Goal: Information Seeking & Learning: Learn about a topic

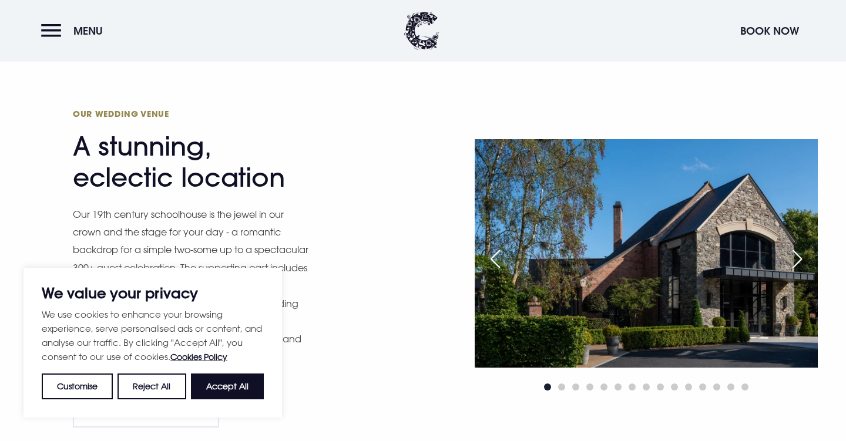
scroll to position [921, 0]
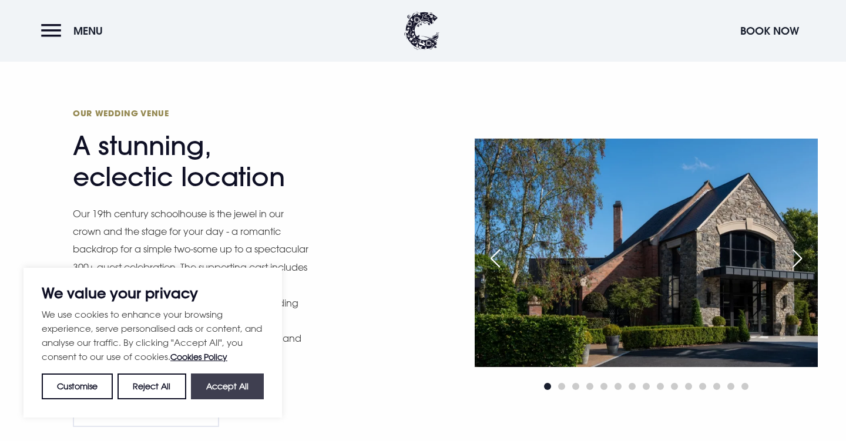
click at [227, 388] on button "Accept All" at bounding box center [227, 387] width 73 height 26
checkbox input "true"
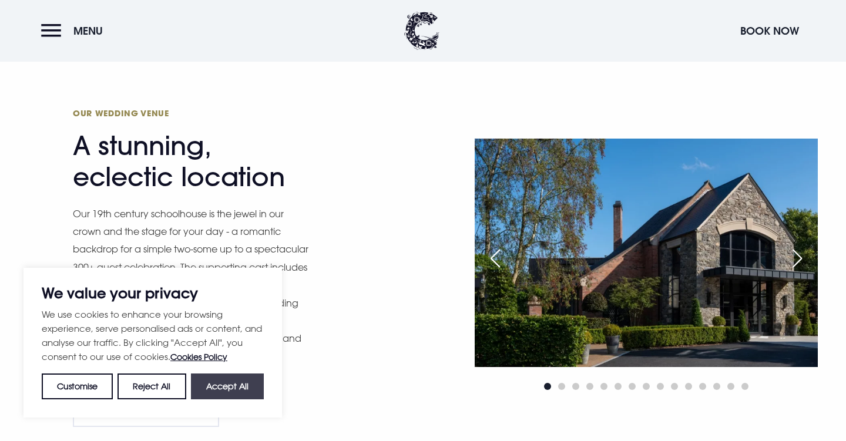
checkbox input "true"
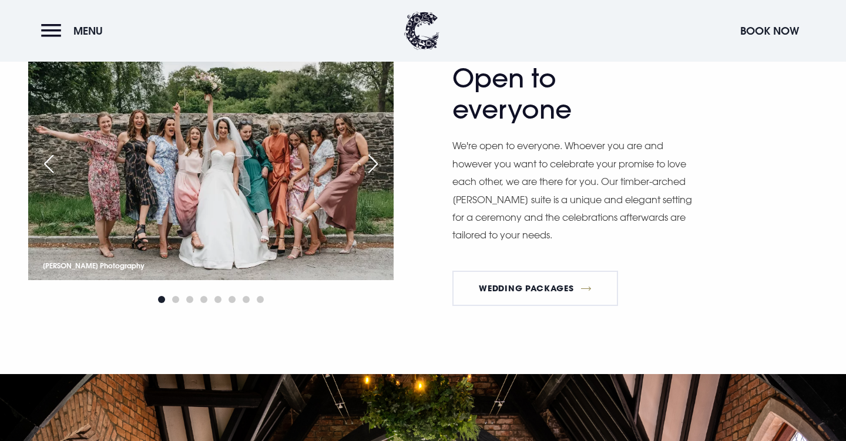
scroll to position [1375, 0]
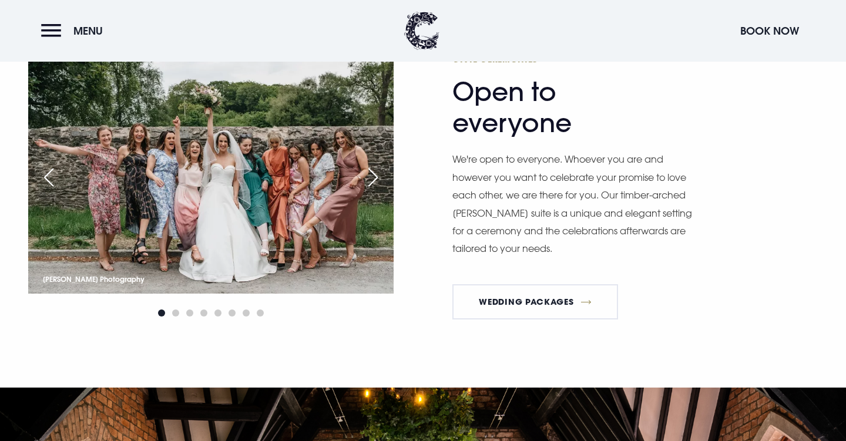
click at [372, 173] on div "Next slide" at bounding box center [372, 178] width 29 height 26
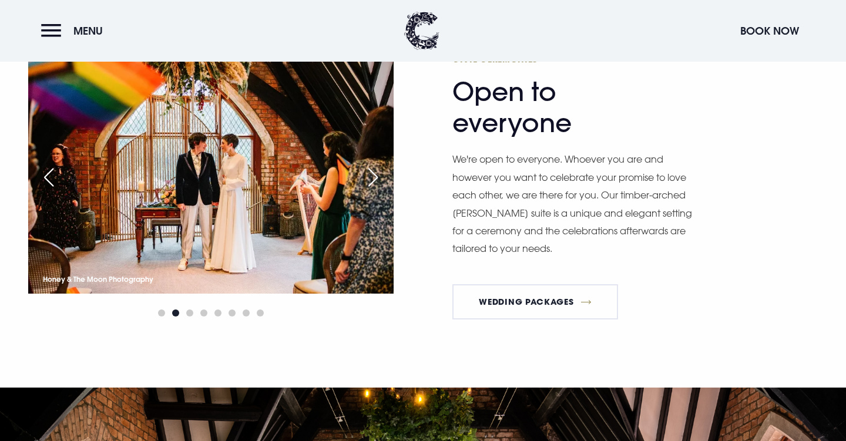
click at [372, 173] on div "Next slide" at bounding box center [372, 178] width 29 height 26
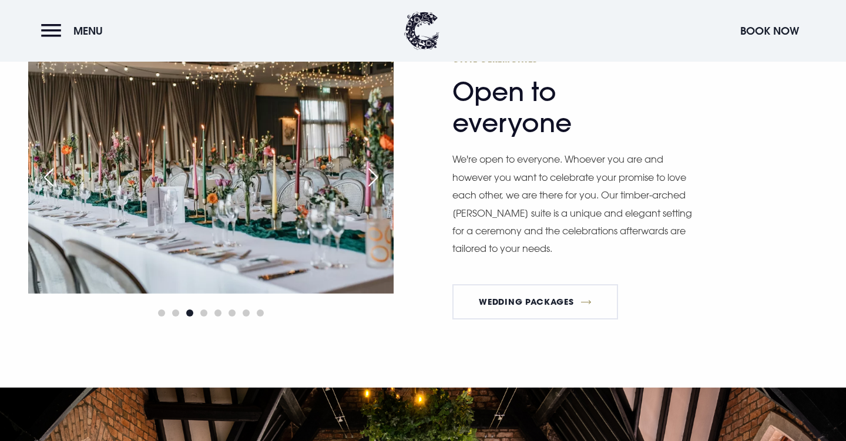
click at [372, 173] on div "Next slide" at bounding box center [372, 178] width 29 height 26
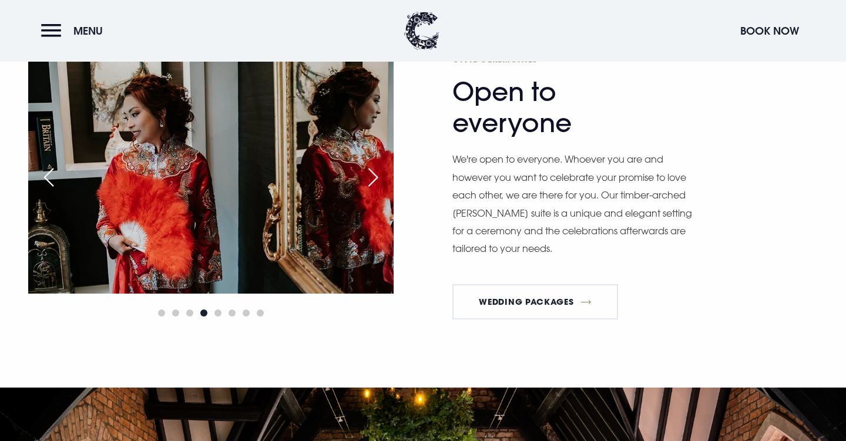
click at [372, 173] on div "Next slide" at bounding box center [372, 178] width 29 height 26
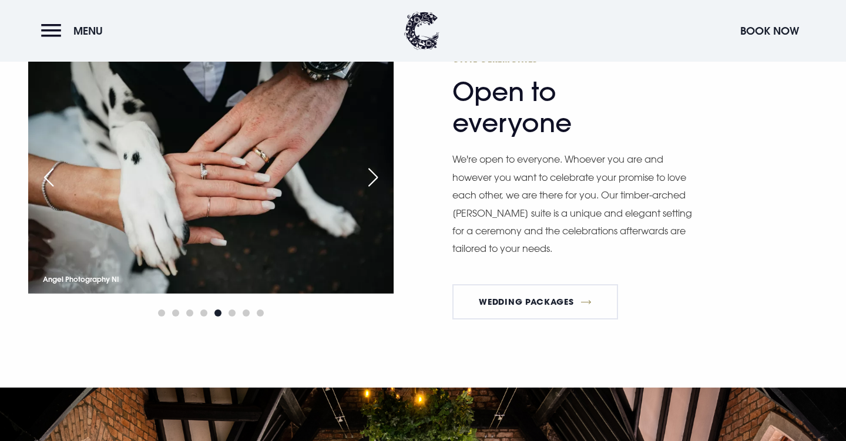
click at [372, 173] on div "Next slide" at bounding box center [372, 178] width 29 height 26
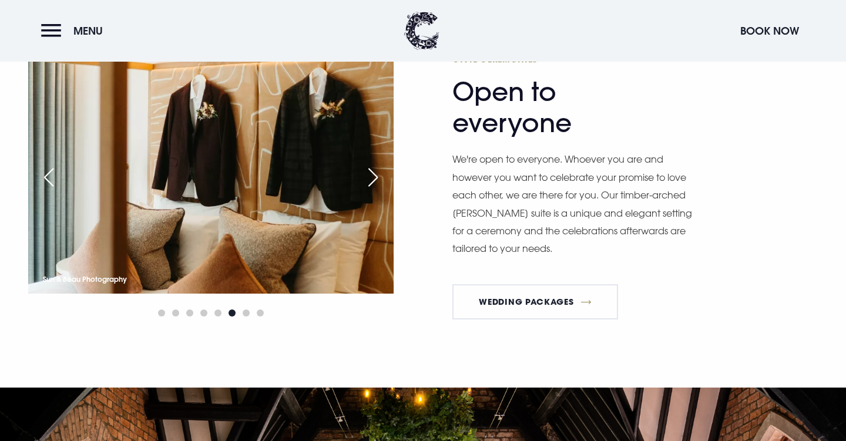
click at [372, 173] on div "Next slide" at bounding box center [372, 178] width 29 height 26
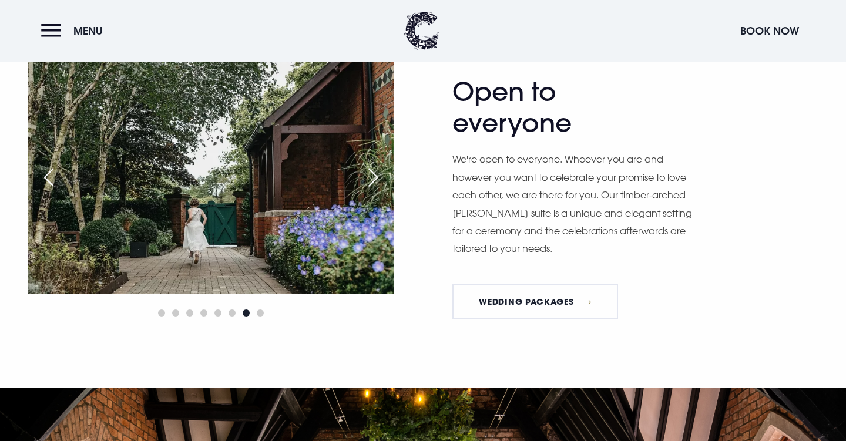
click at [372, 173] on div "Next slide" at bounding box center [372, 178] width 29 height 26
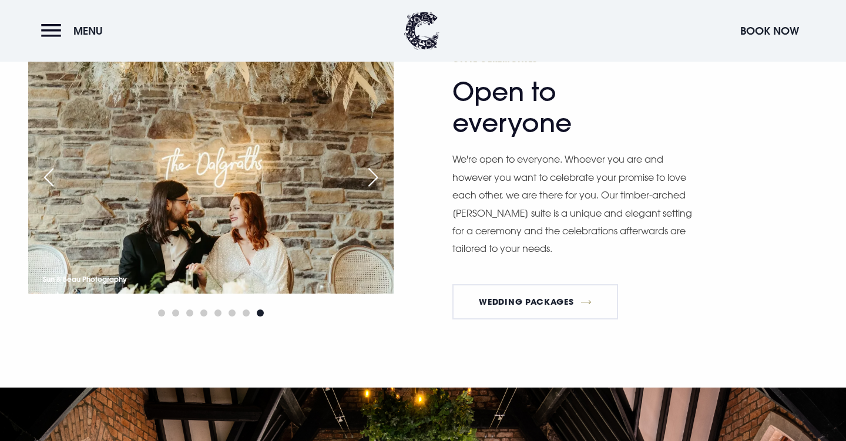
click at [372, 173] on div "Next slide" at bounding box center [372, 178] width 29 height 26
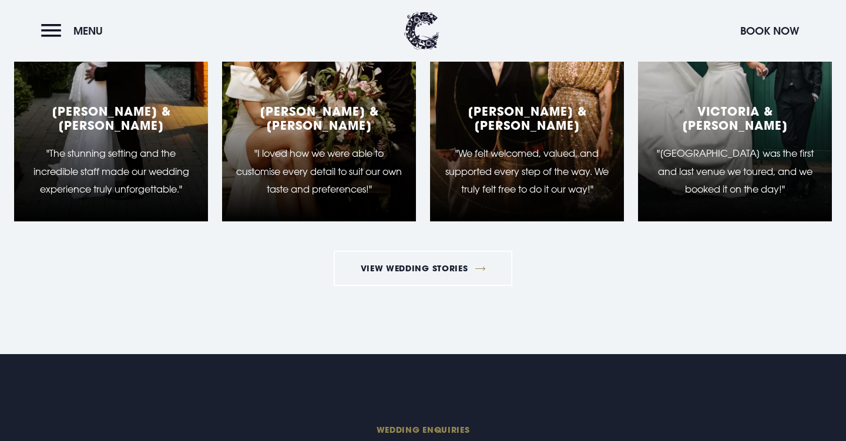
scroll to position [3667, 0]
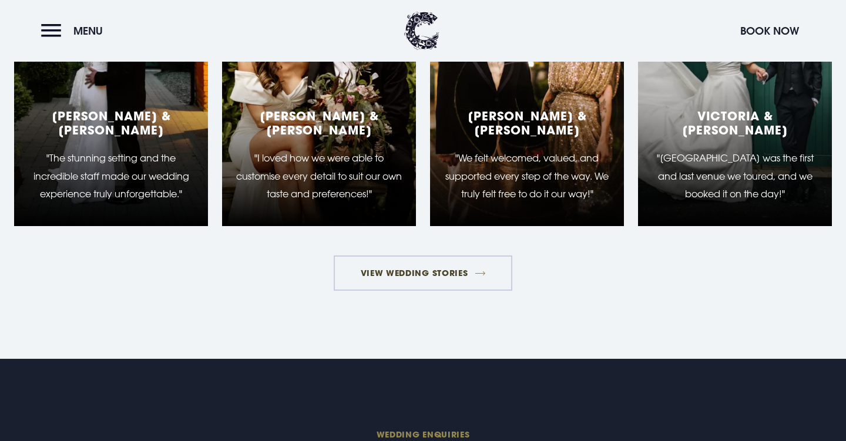
click at [398, 267] on link "View Wedding Stories" at bounding box center [423, 273] width 179 height 35
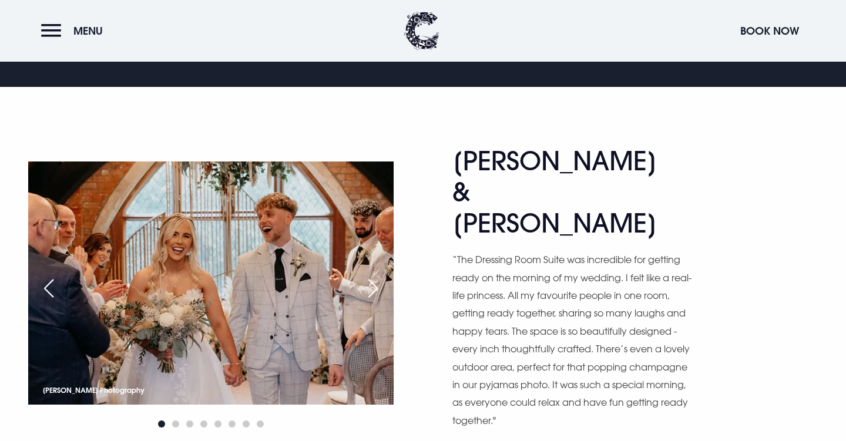
scroll to position [562, 0]
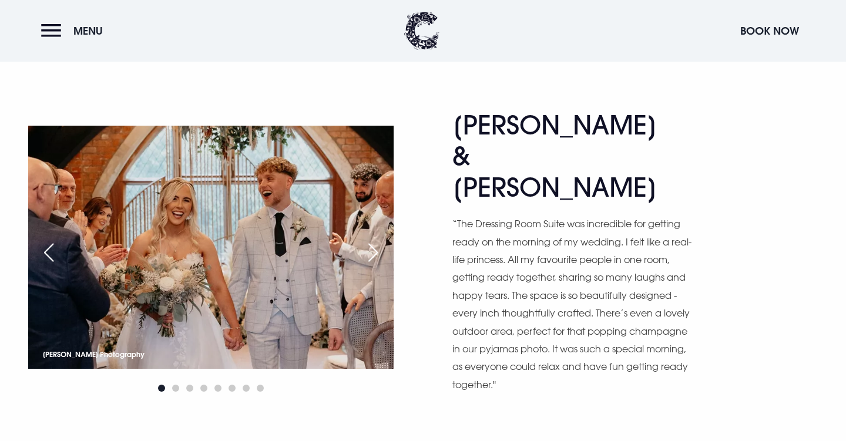
click at [372, 240] on div "Next slide" at bounding box center [372, 253] width 29 height 26
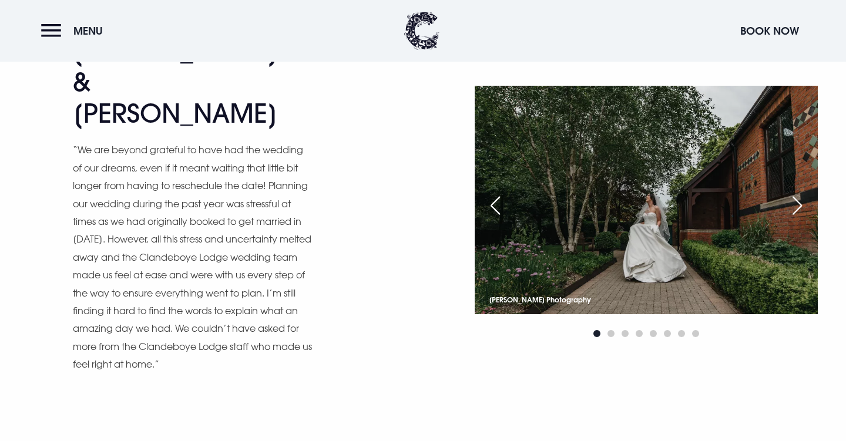
scroll to position [8733, 0]
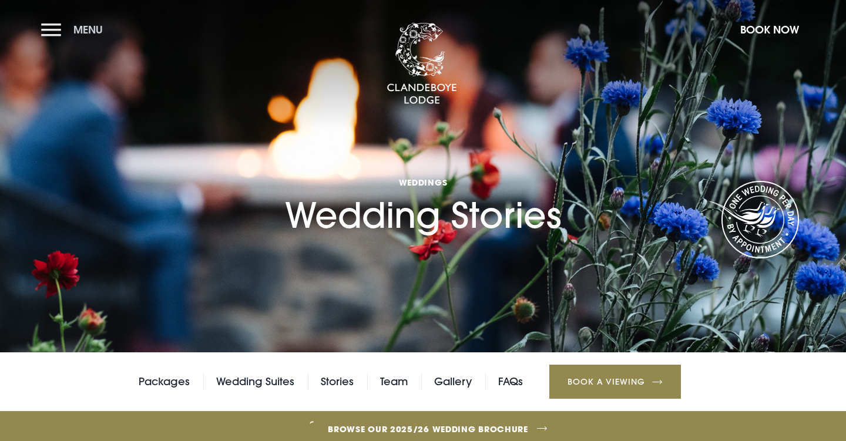
scroll to position [0, 0]
click at [48, 25] on button "Menu" at bounding box center [75, 29] width 68 height 25
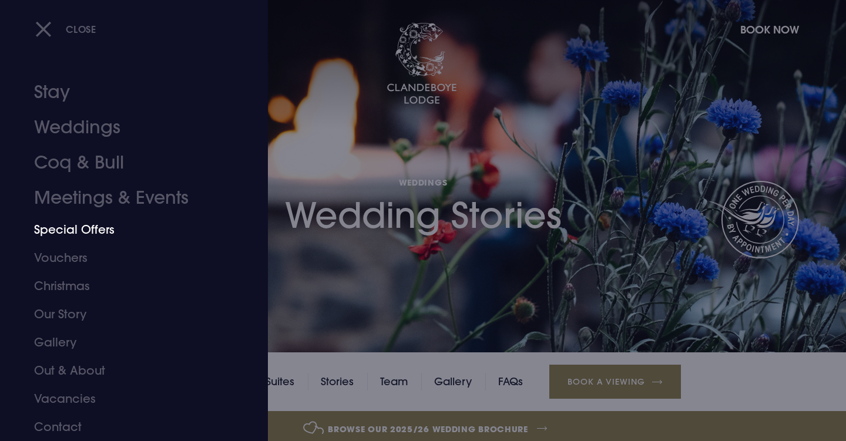
scroll to position [1, 0]
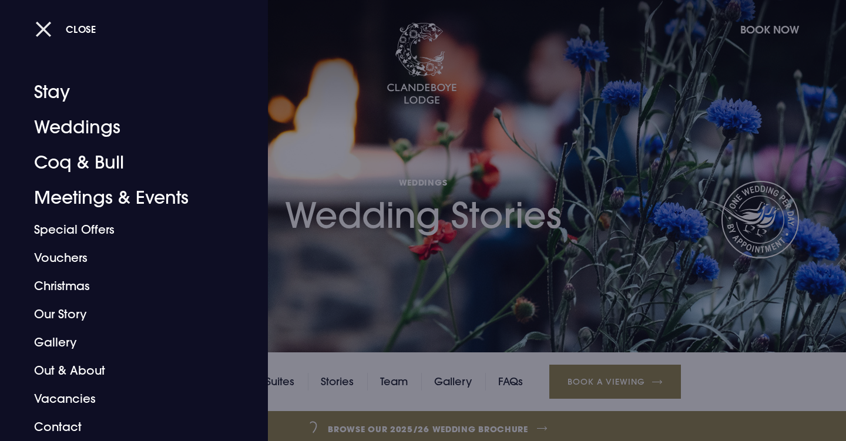
click at [44, 28] on button "Close" at bounding box center [65, 29] width 61 height 24
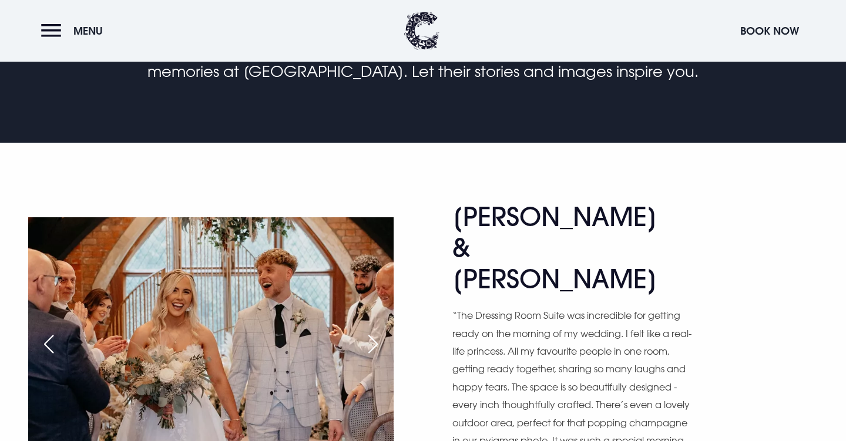
scroll to position [-46, 0]
